Goal: Transaction & Acquisition: Purchase product/service

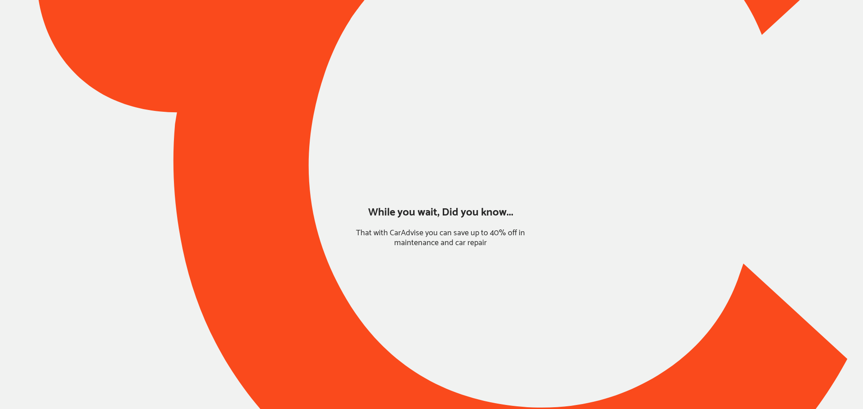
type input "*******"
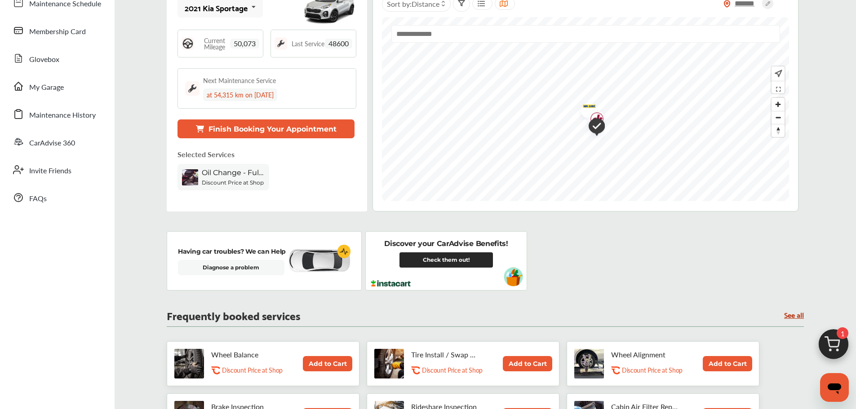
scroll to position [76, 0]
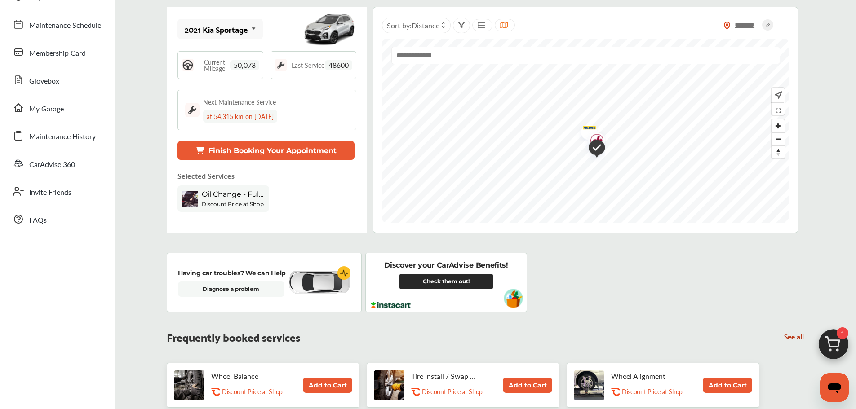
click at [828, 342] on img at bounding box center [833, 346] width 43 height 43
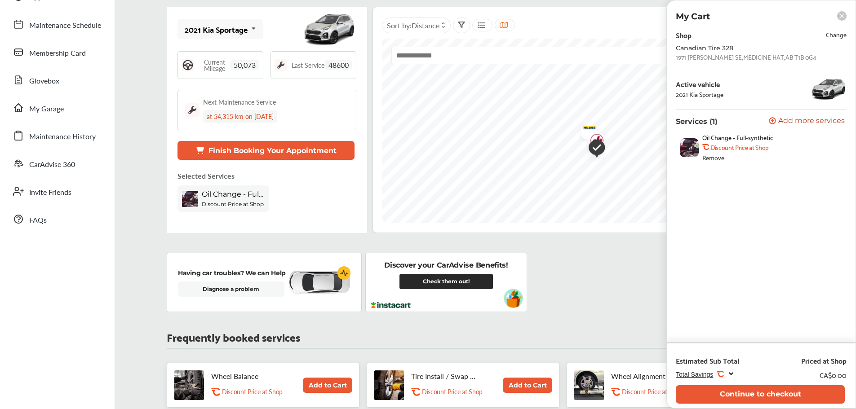
click at [620, 299] on div "Having car troubles? We can Help Diagnose a problem Discover your CarAdvise Ben…" at bounding box center [485, 282] width 637 height 59
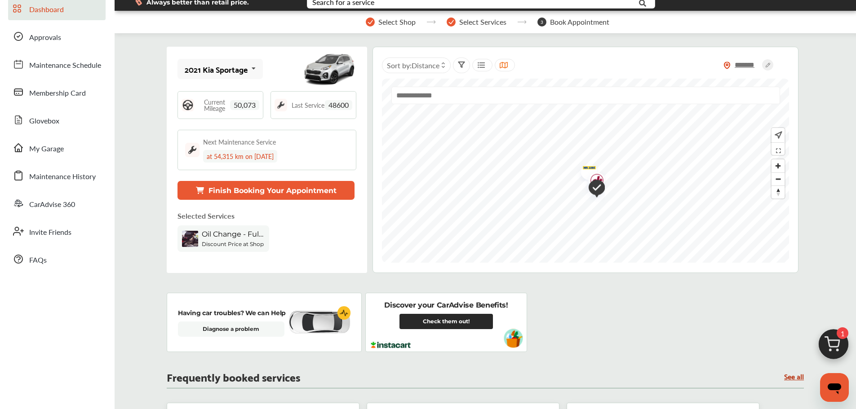
scroll to position [0, 0]
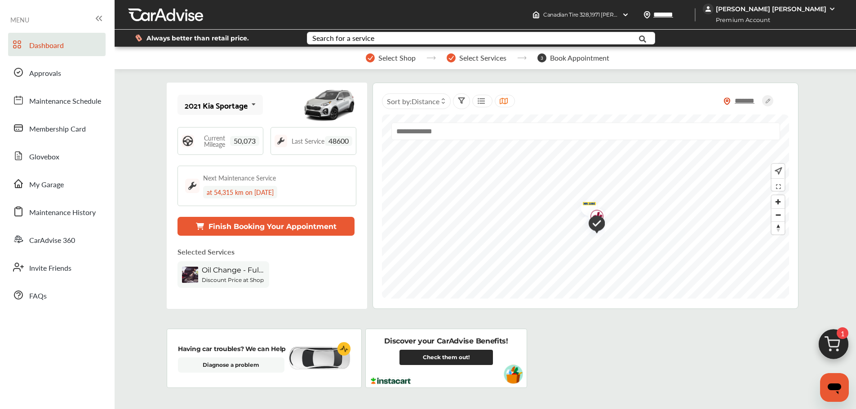
click at [71, 183] on link "My Garage" at bounding box center [56, 183] width 97 height 23
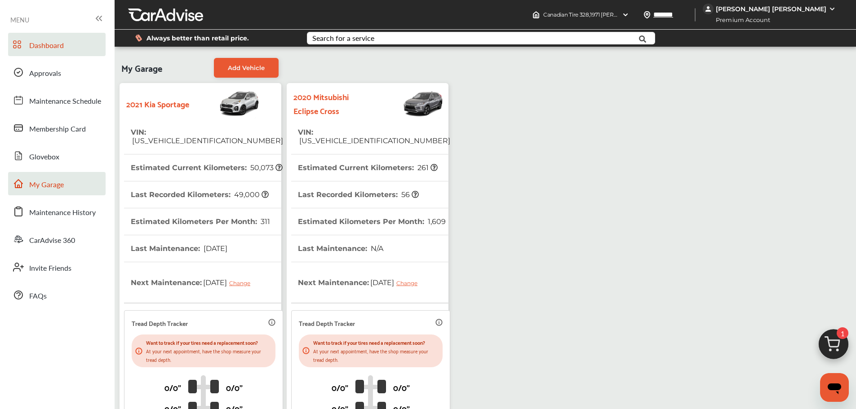
click at [74, 46] on link "Dashboard" at bounding box center [56, 44] width 97 height 23
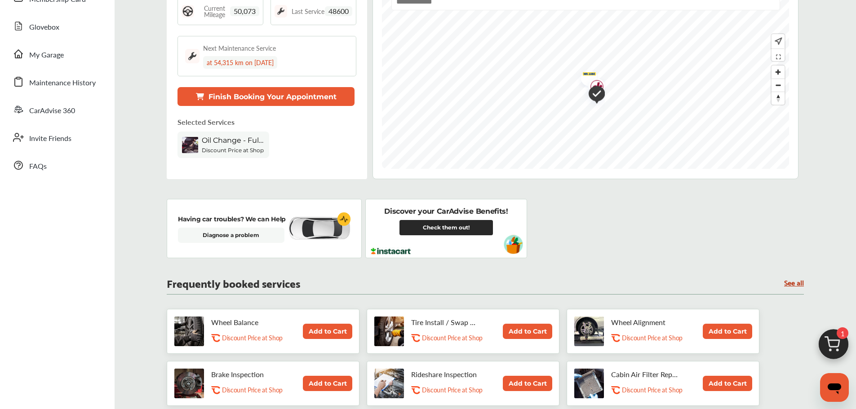
scroll to position [135, 0]
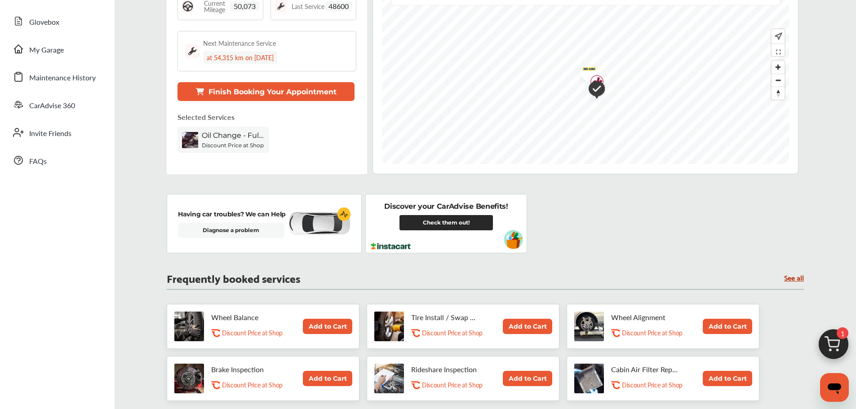
click at [836, 343] on img at bounding box center [833, 346] width 43 height 43
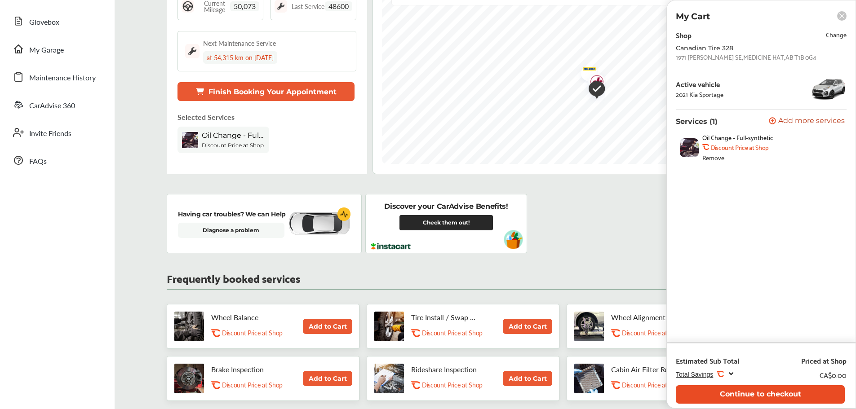
click at [762, 389] on button "Continue to checkout" at bounding box center [760, 394] width 169 height 18
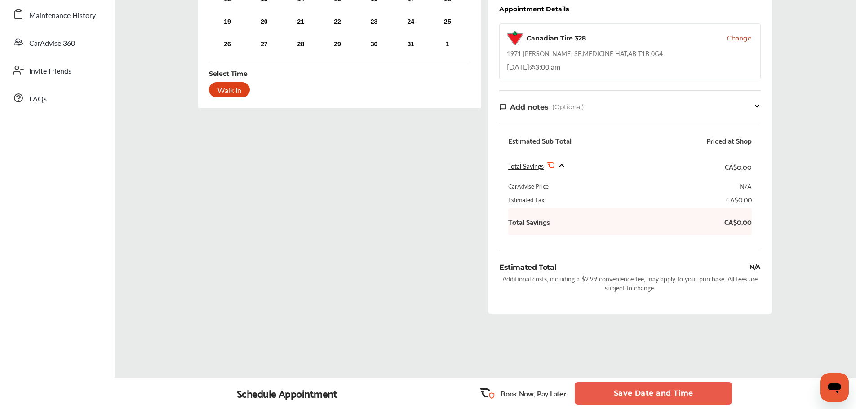
scroll to position [214, 0]
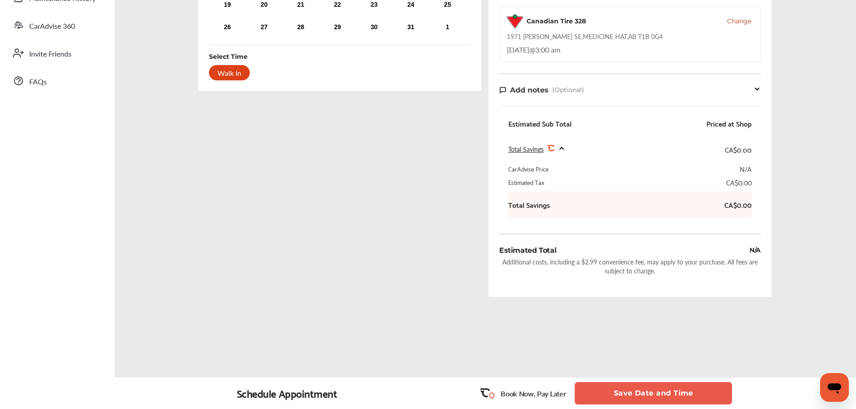
click at [669, 393] on button "Save Date and Time" at bounding box center [653, 393] width 157 height 22
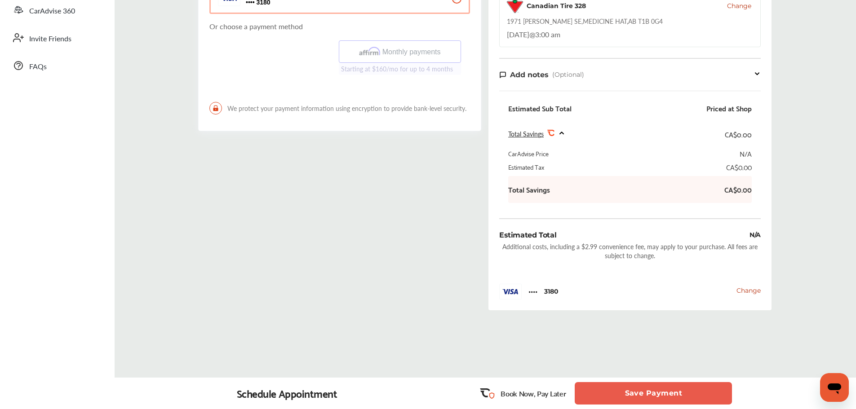
scroll to position [243, 0]
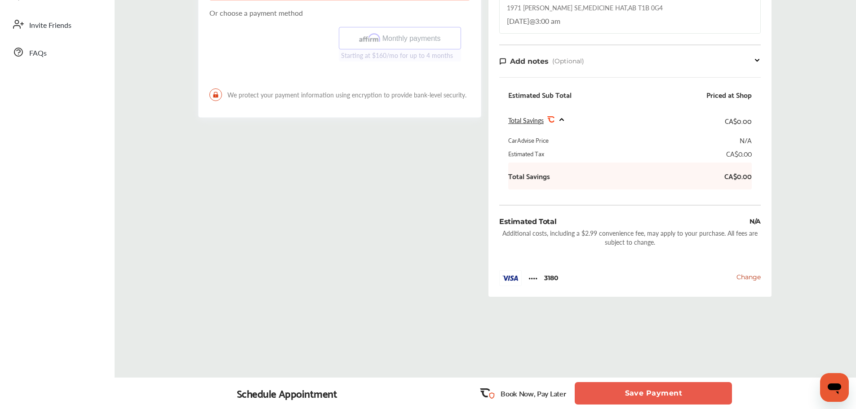
click at [677, 398] on button "Save Payment" at bounding box center [653, 393] width 157 height 22
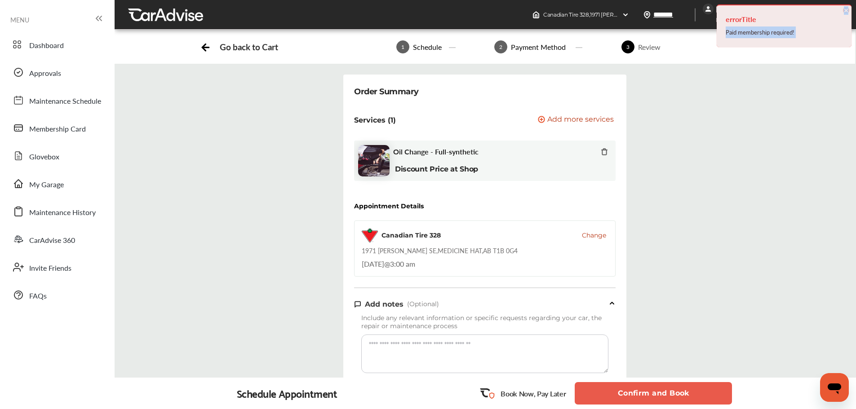
click at [849, 9] on div "errorTitle Paid membership required! × Dismiss" at bounding box center [784, 25] width 135 height 43
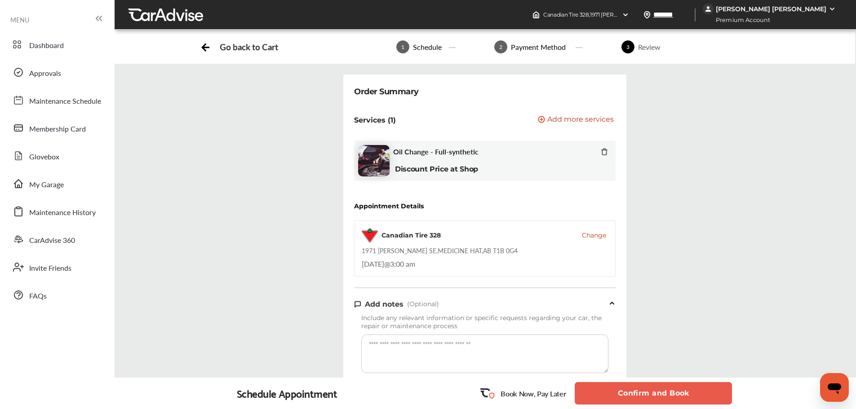
click at [819, 10] on div "[PERSON_NAME] [PERSON_NAME]" at bounding box center [771, 9] width 111 height 8
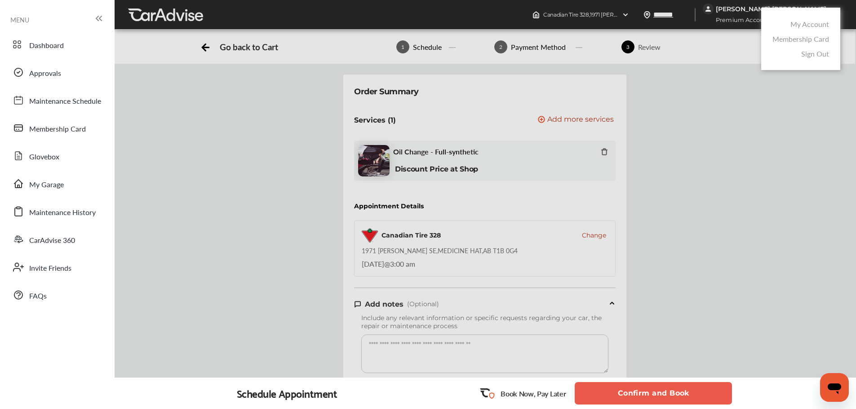
click at [808, 24] on link "My Account" at bounding box center [809, 24] width 39 height 10
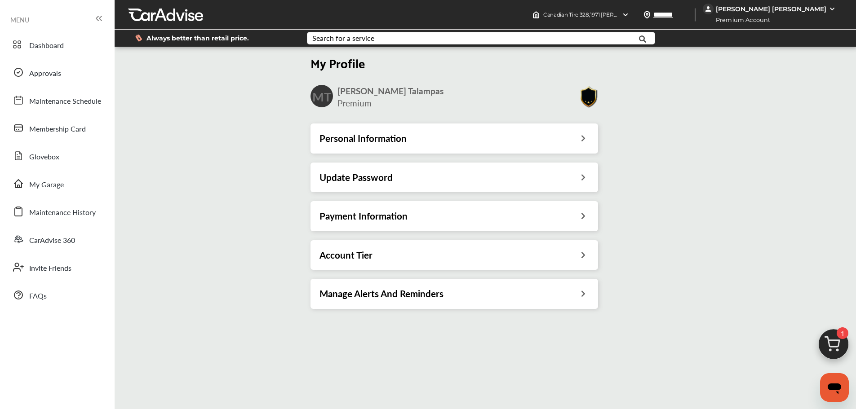
click at [733, 145] on div "My Profile MT [PERSON_NAME] [PERSON_NAME] Premium Personal Information Update P…" at bounding box center [454, 184] width 685 height 270
click at [583, 216] on icon at bounding box center [583, 214] width 9 height 9
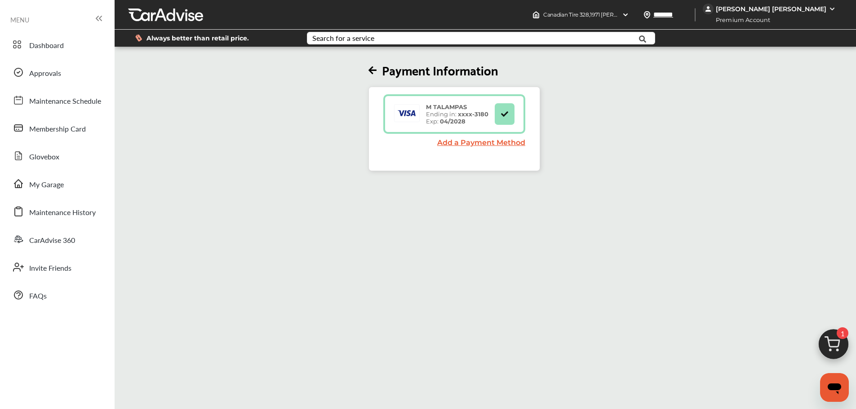
click at [375, 71] on icon at bounding box center [372, 70] width 8 height 9
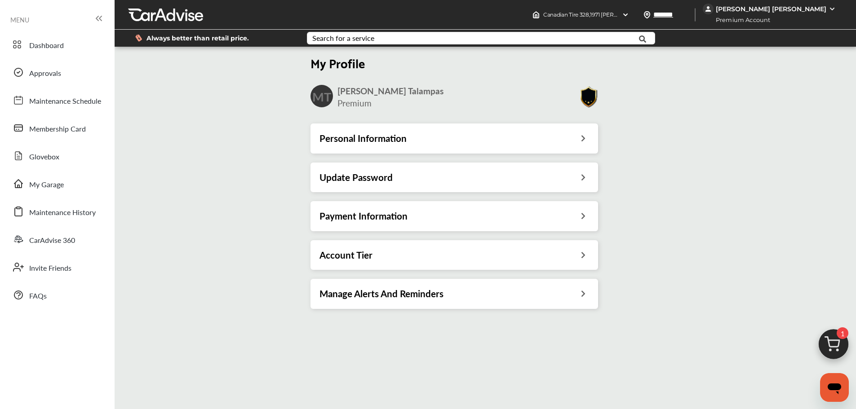
click at [767, 113] on div "My Profile MT [PERSON_NAME] [PERSON_NAME] Premium Personal Information Update P…" at bounding box center [454, 184] width 685 height 270
